Goal: Task Accomplishment & Management: Use online tool/utility

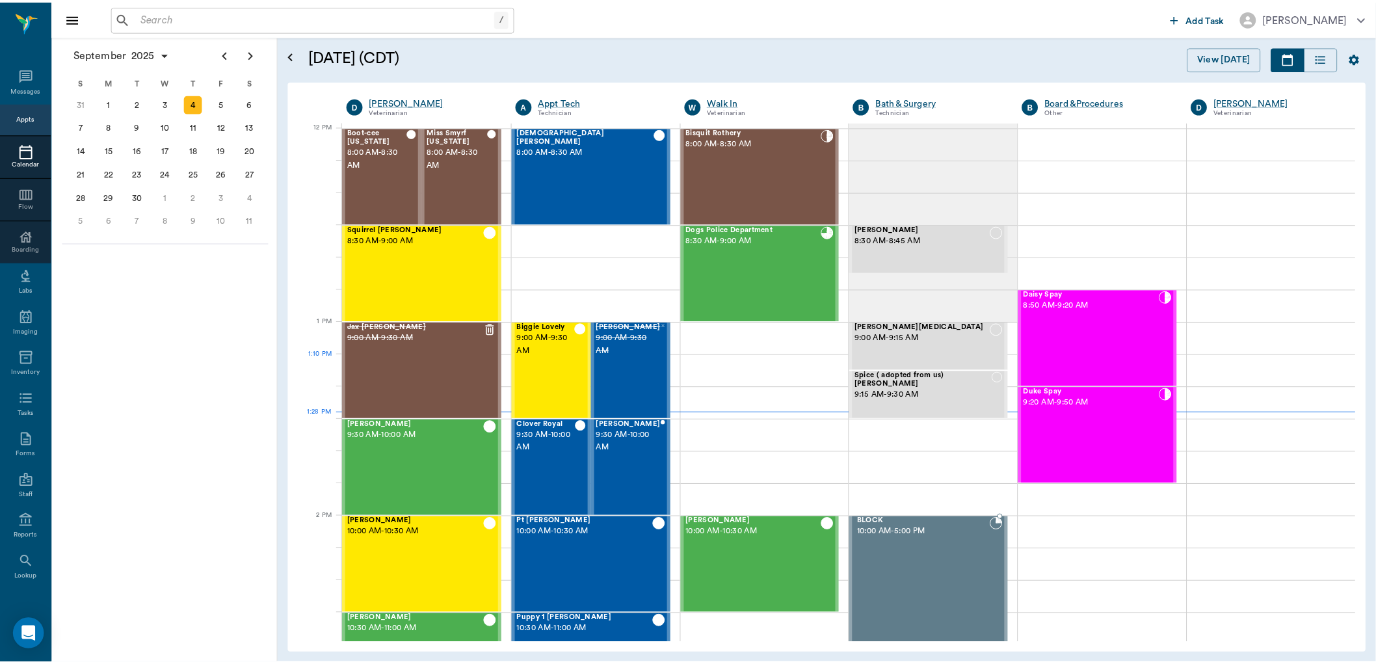
scroll to position [781, 0]
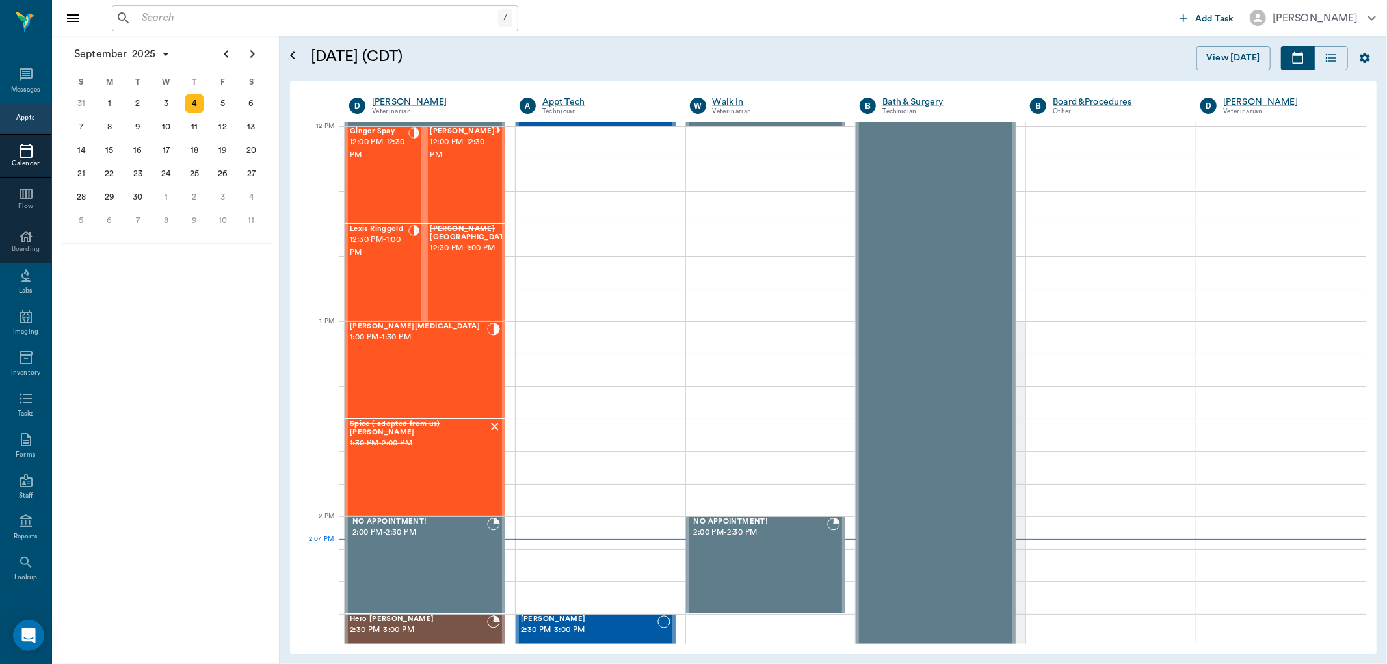
click at [241, 15] on input "text" at bounding box center [317, 18] width 361 height 18
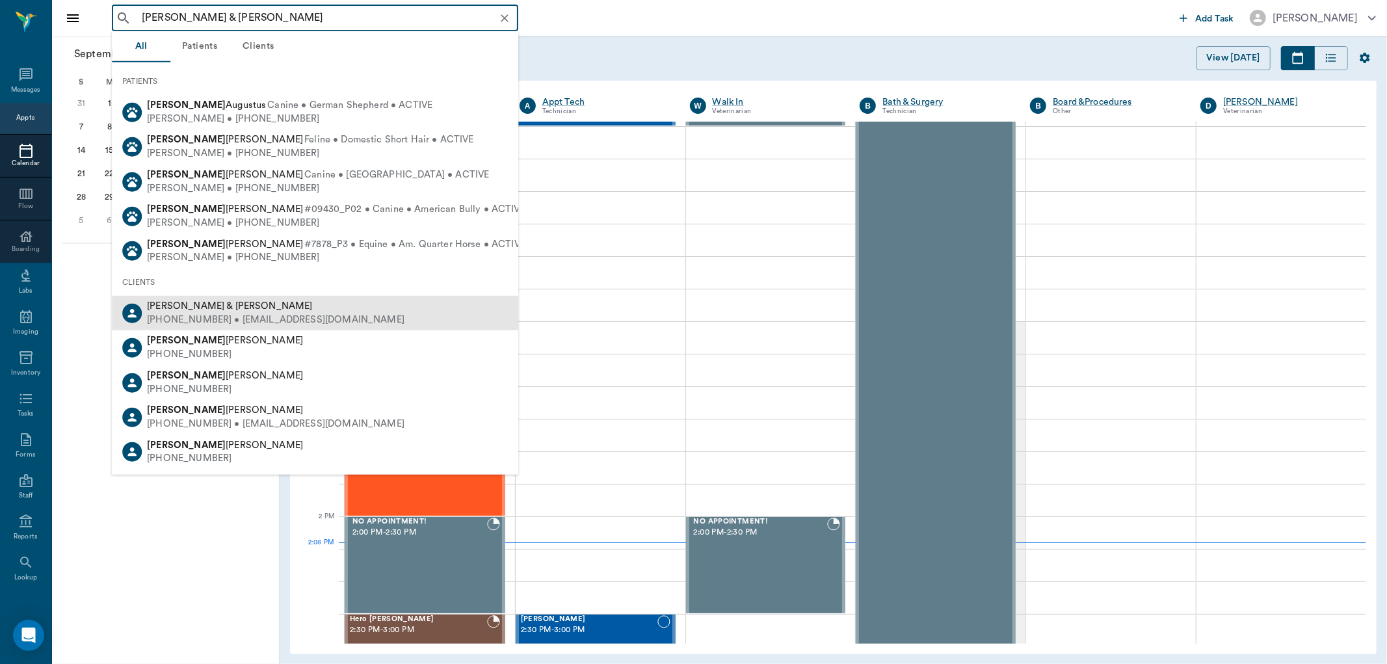
click at [242, 313] on div "[PHONE_NUMBER] • [EMAIL_ADDRESS][DOMAIN_NAME]" at bounding box center [275, 320] width 257 height 14
type input "[PERSON_NAME] & [PERSON_NAME]"
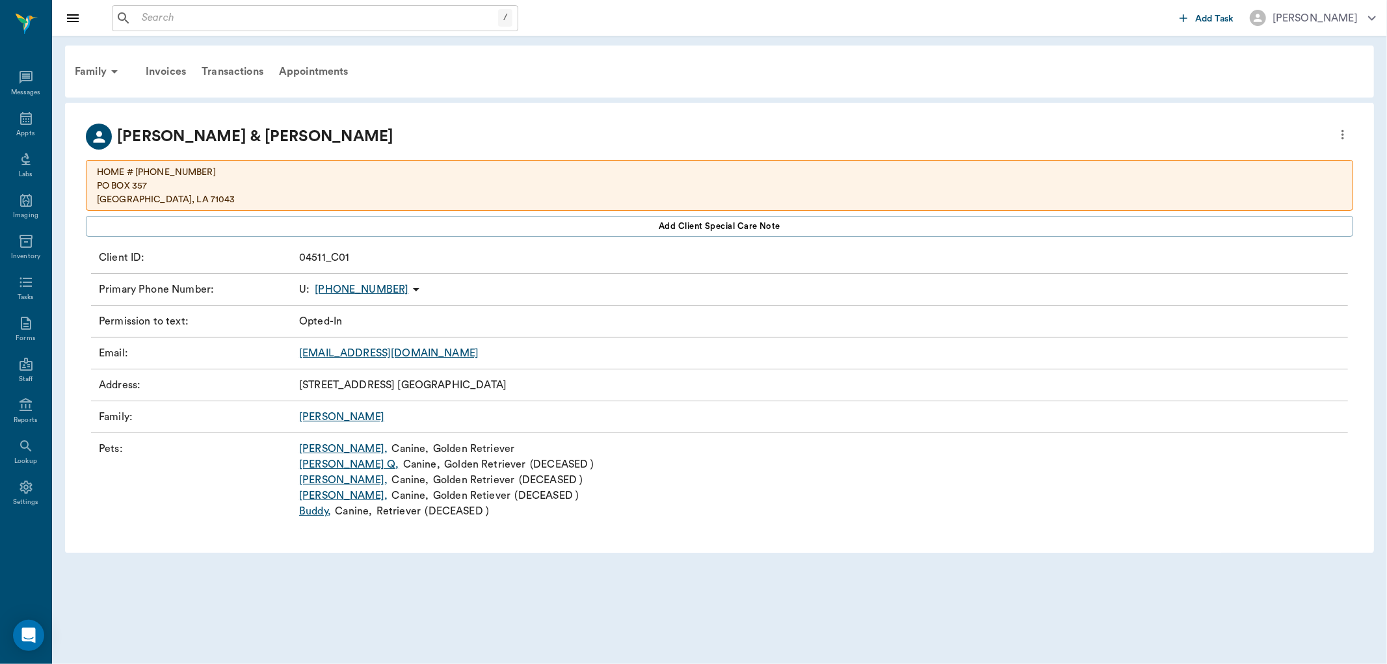
click at [319, 449] on link "[PERSON_NAME] ," at bounding box center [343, 449] width 88 height 16
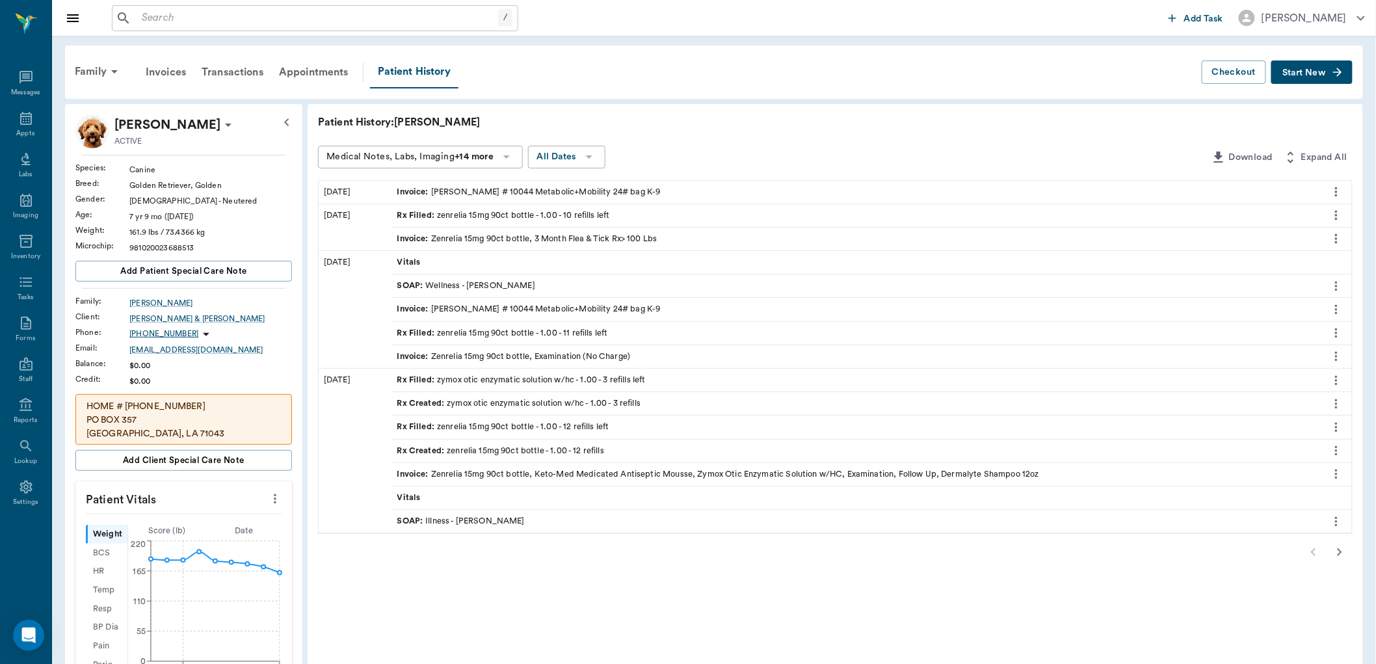
click at [1339, 553] on icon "button" at bounding box center [1339, 552] width 16 height 16
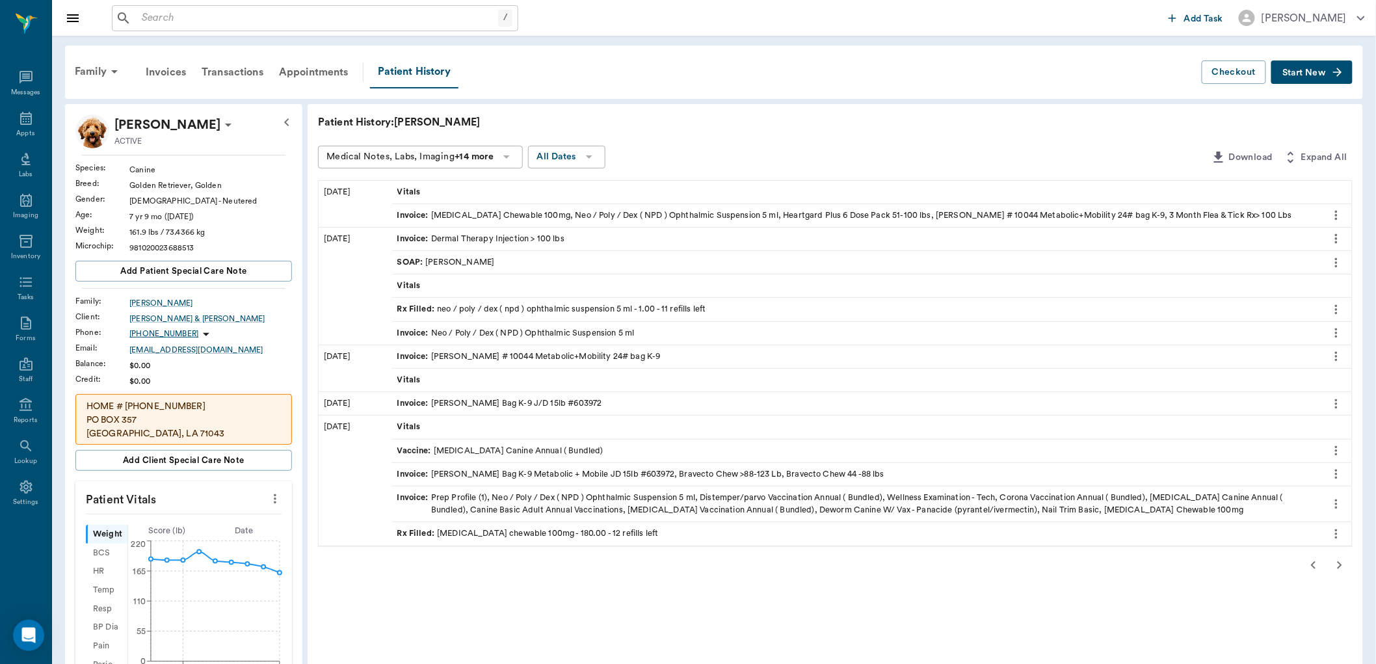
click at [418, 532] on span "Rx Filled :" at bounding box center [417, 533] width 40 height 12
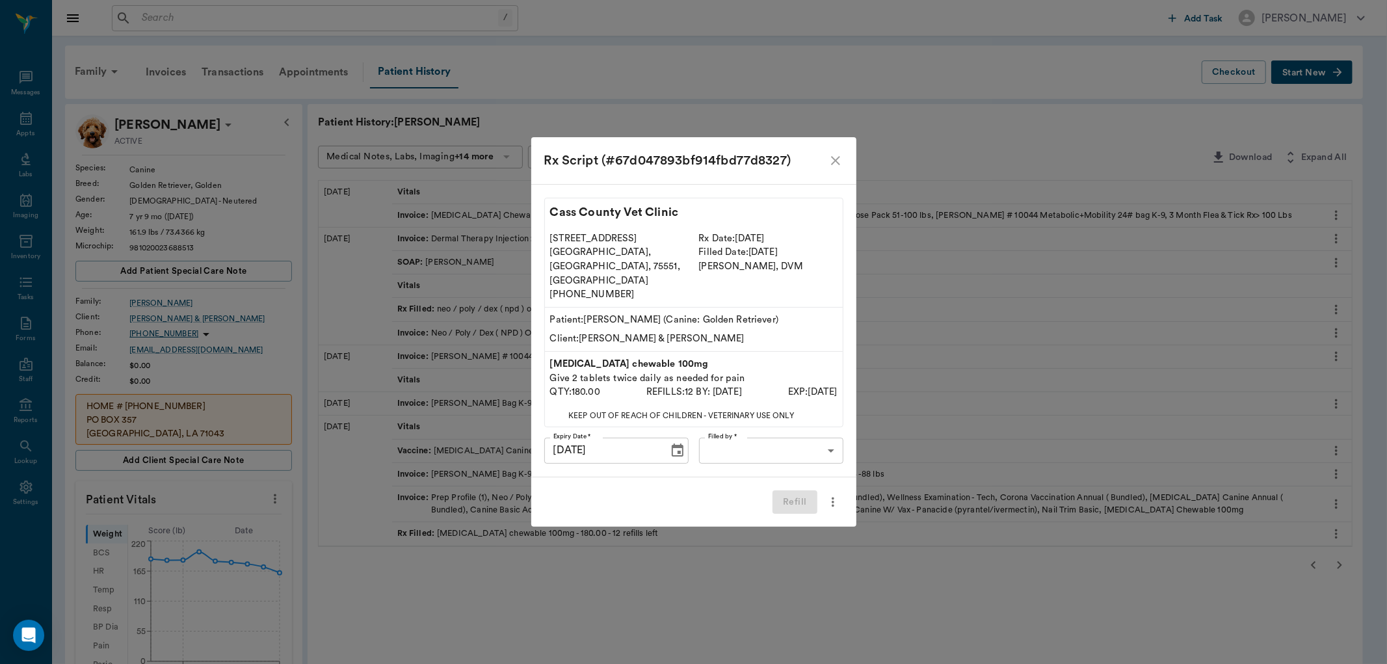
click at [785, 439] on body "/ ​ Add Task [PERSON_NAME] Nectar Messages Appts Labs Imaging Inventory Tasks F…" at bounding box center [693, 568] width 1387 height 1136
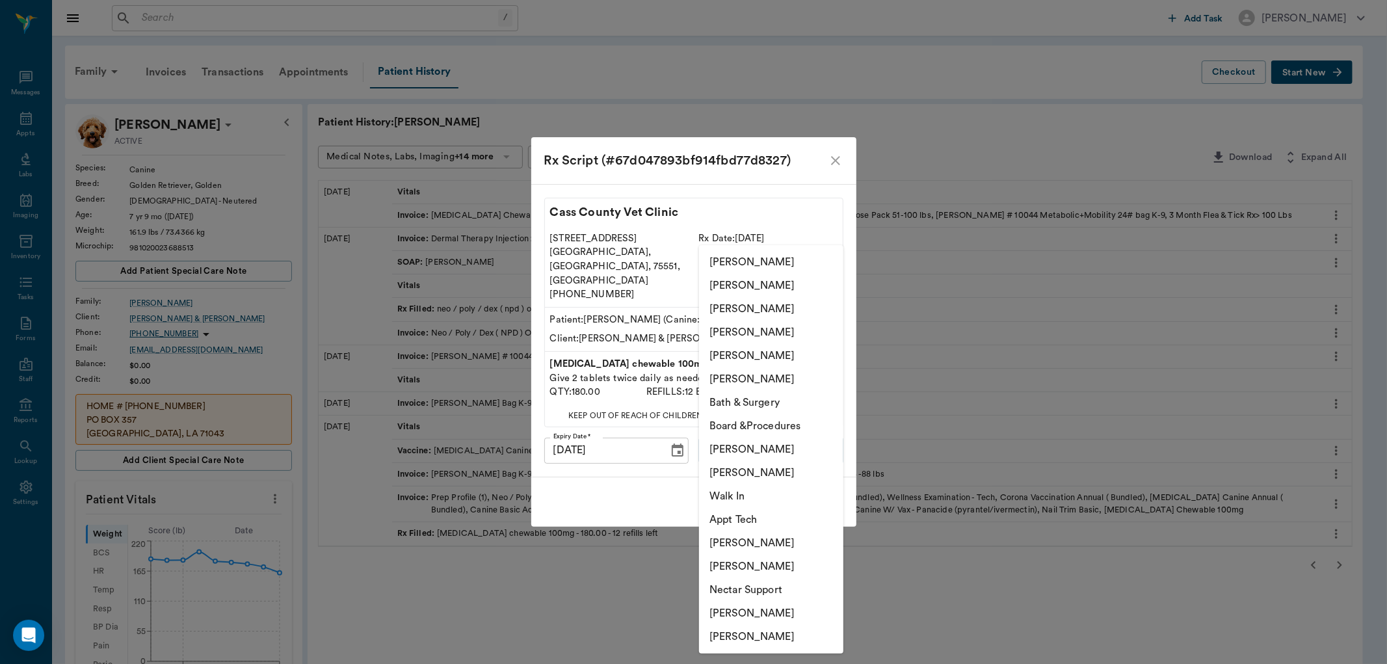
click at [752, 635] on li "[PERSON_NAME]" at bounding box center [771, 636] width 144 height 23
type input "6899ea08ed37b777db10de45"
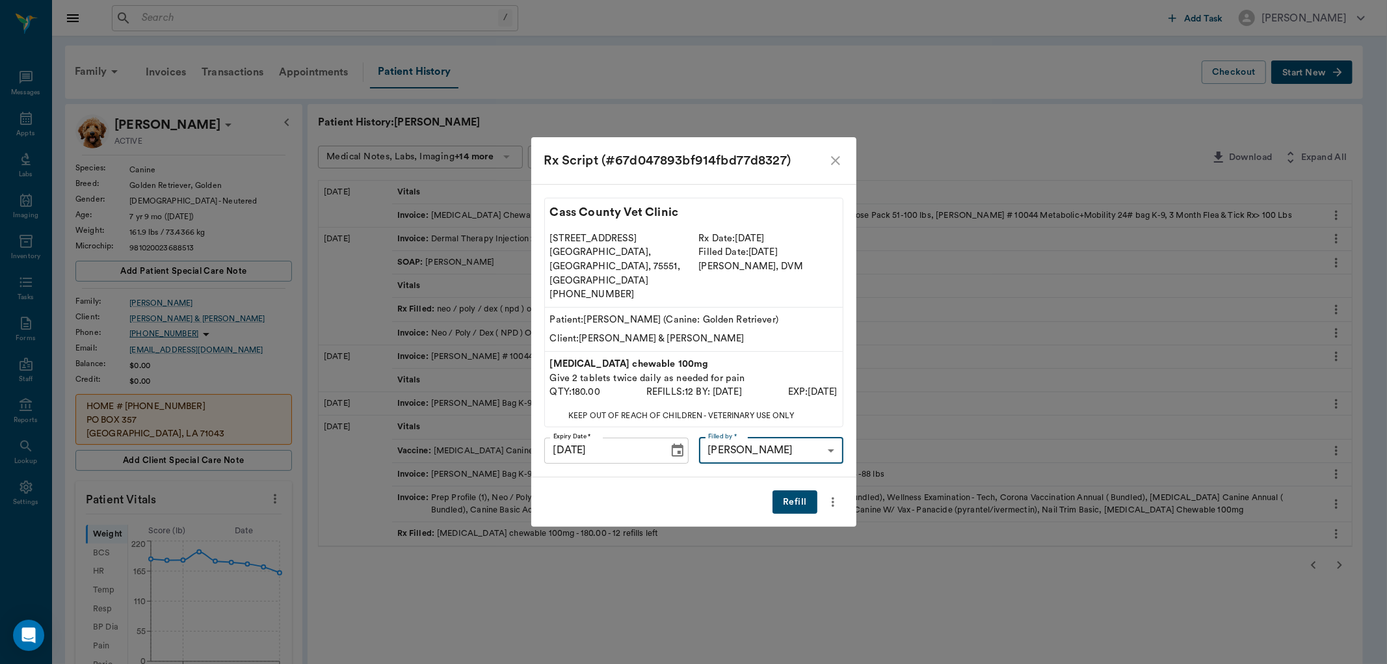
click at [797, 490] on button "Refill" at bounding box center [794, 502] width 44 height 24
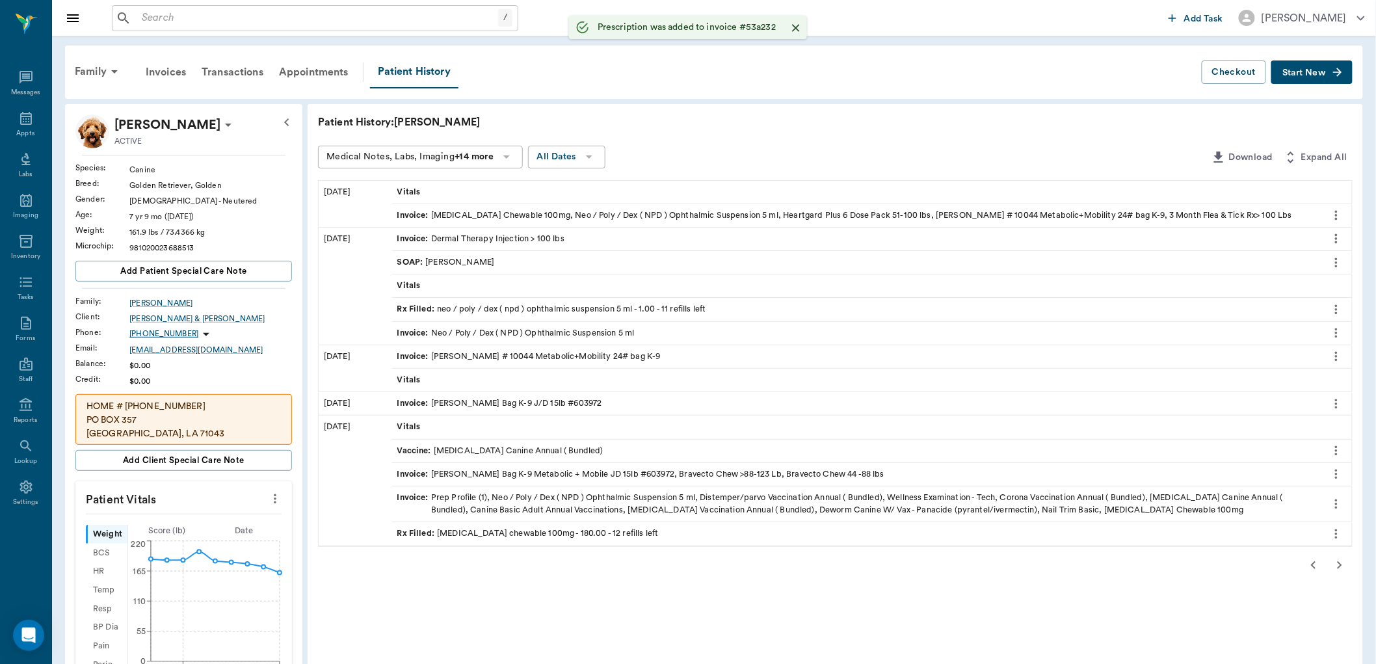
click at [1313, 563] on icon "button" at bounding box center [1313, 565] width 5 height 8
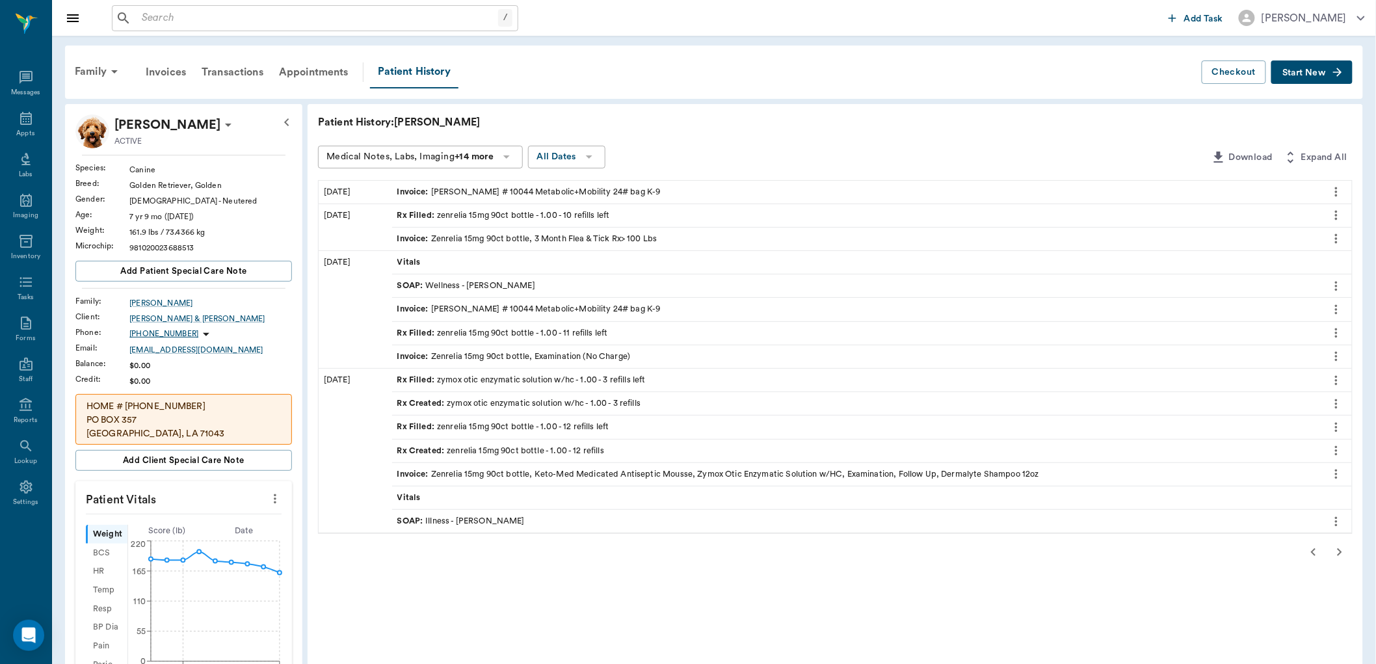
click at [1316, 559] on icon "button" at bounding box center [1313, 552] width 16 height 16
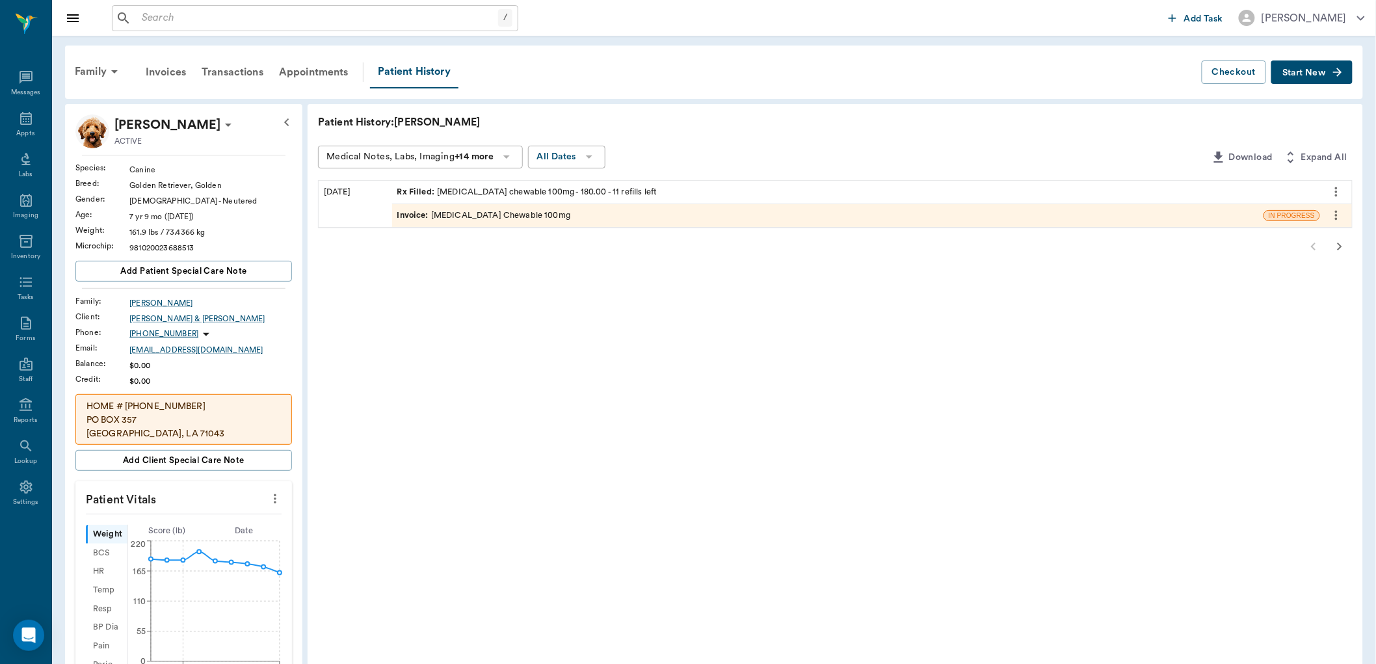
click at [620, 211] on div "Invoice : [MEDICAL_DATA] Chewable 100mg" at bounding box center [827, 215] width 871 height 23
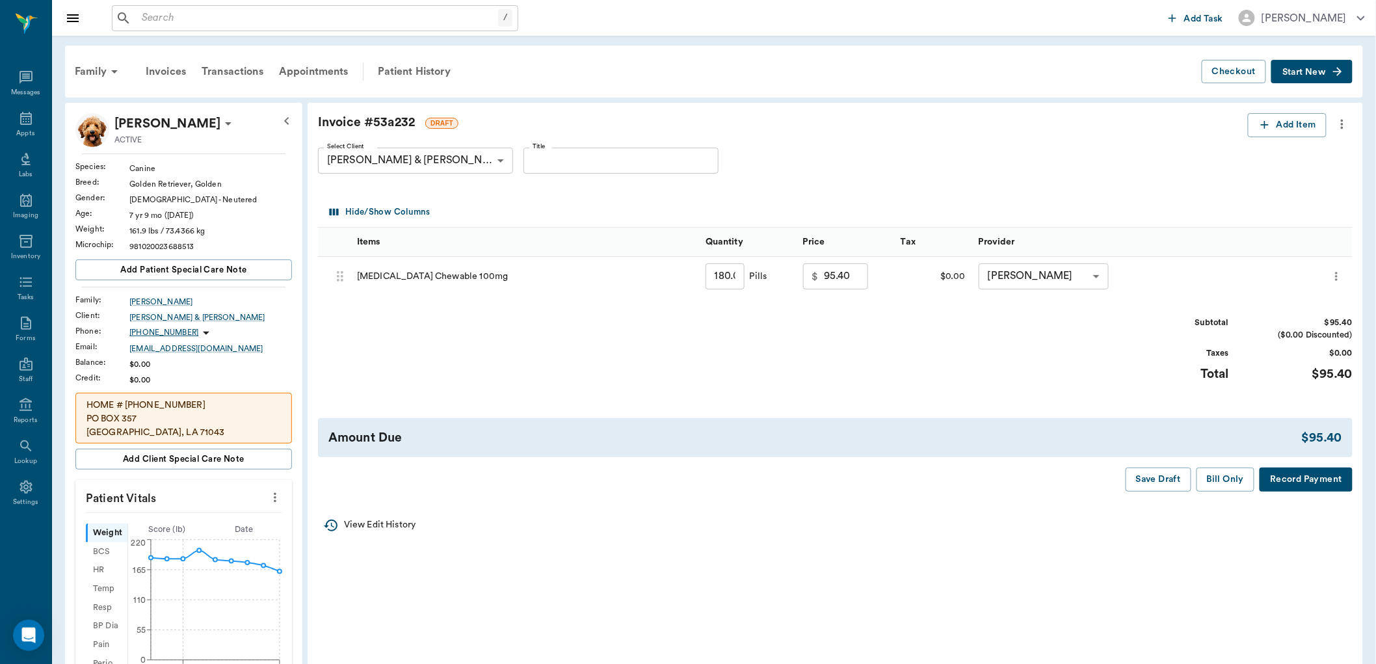
click at [1227, 479] on button "Bill Only" at bounding box center [1225, 479] width 59 height 24
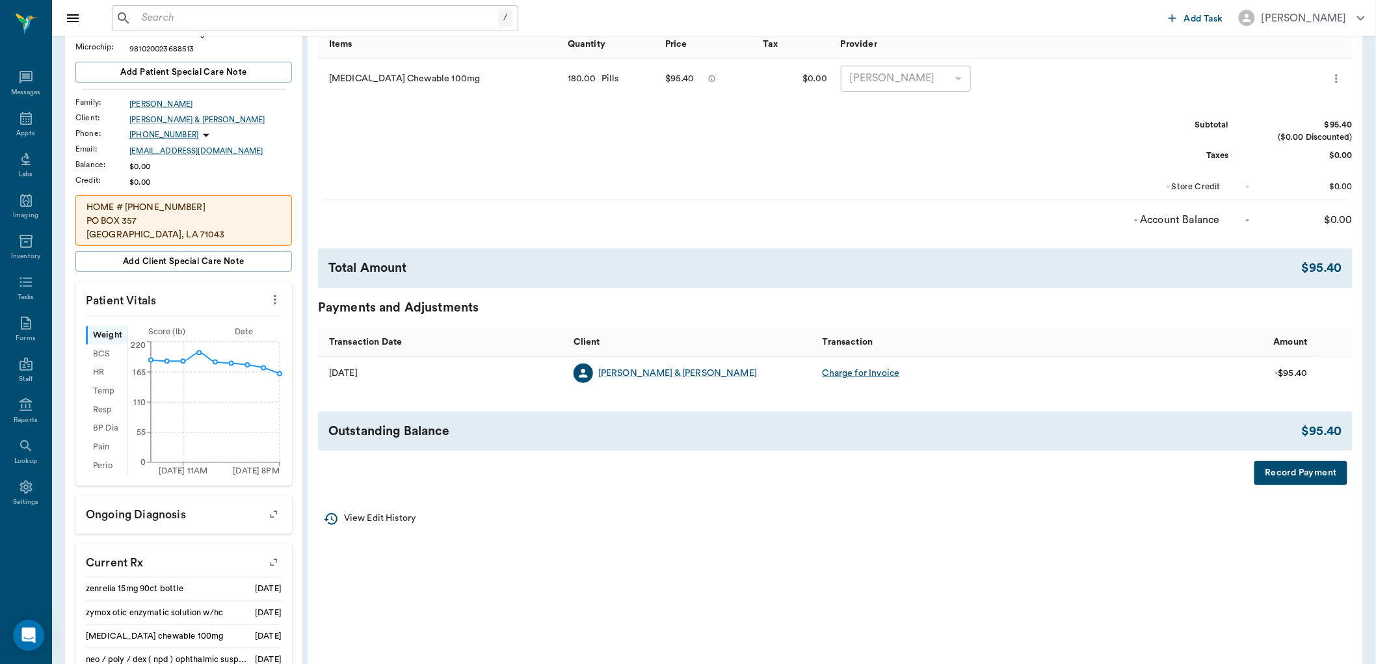
scroll to position [72, 0]
